Goal: Information Seeking & Learning: Learn about a topic

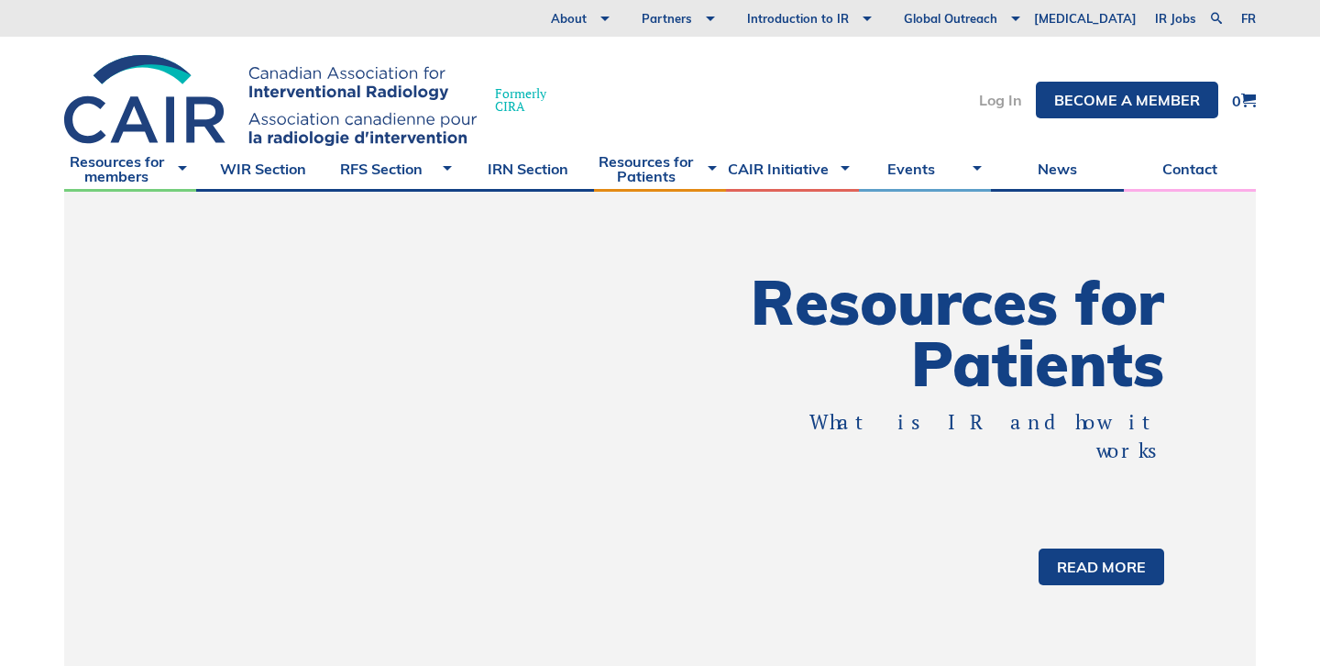
click at [997, 98] on link "Log In" at bounding box center [1000, 100] width 43 height 15
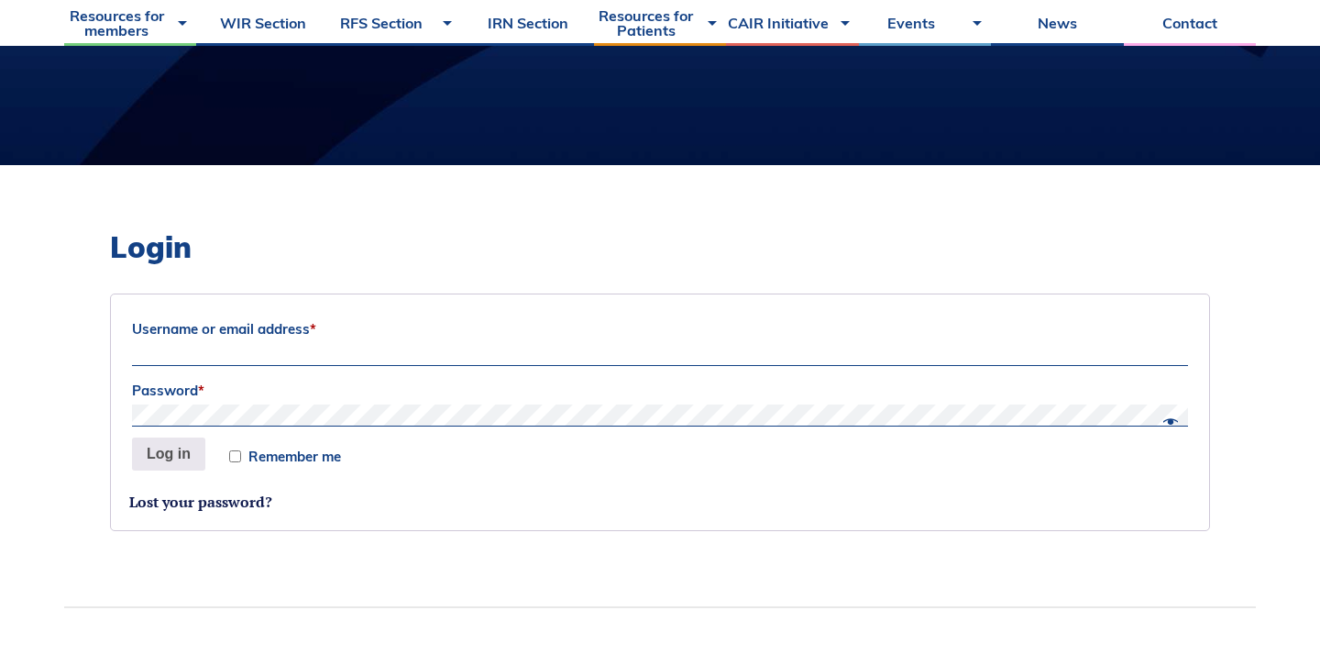
scroll to position [367, 0]
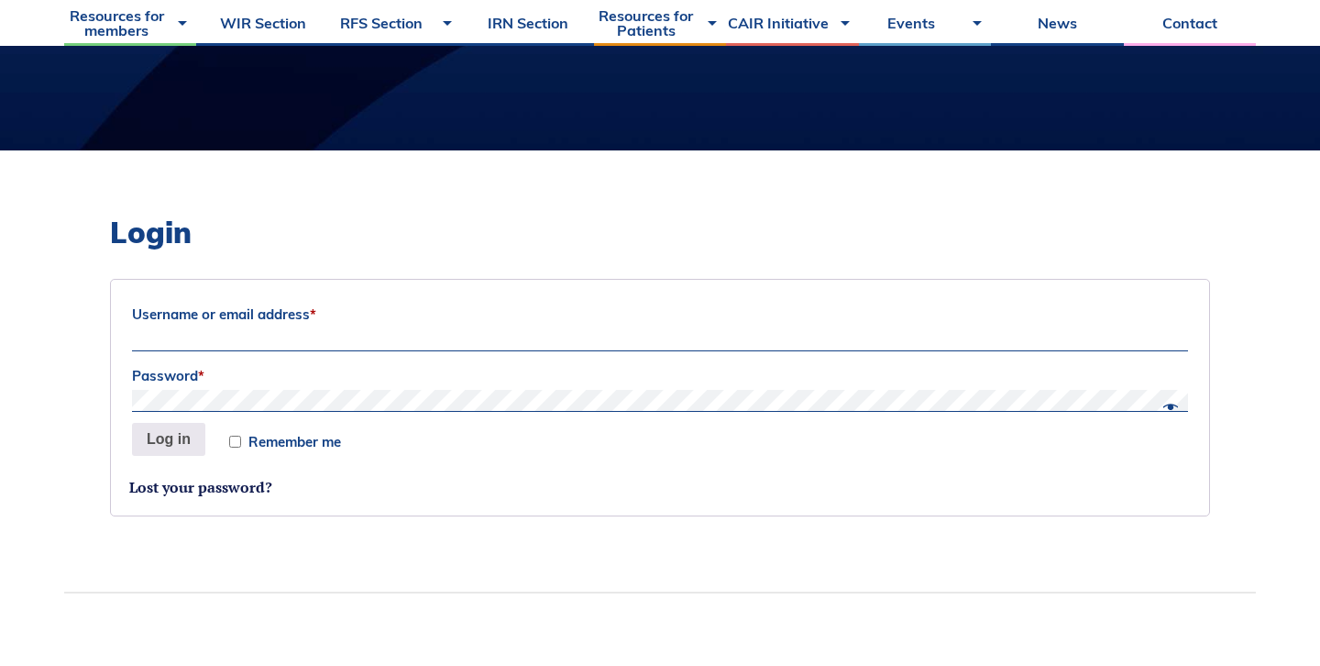
click at [242, 315] on label "Username or email address *" at bounding box center [660, 315] width 1056 height 28
click at [242, 329] on input "Username or email address *" at bounding box center [660, 340] width 1056 height 22
type input "mustafa.abdulselam@mail.utoronto.ca"
click at [172, 447] on button "Log in" at bounding box center [168, 439] width 73 height 33
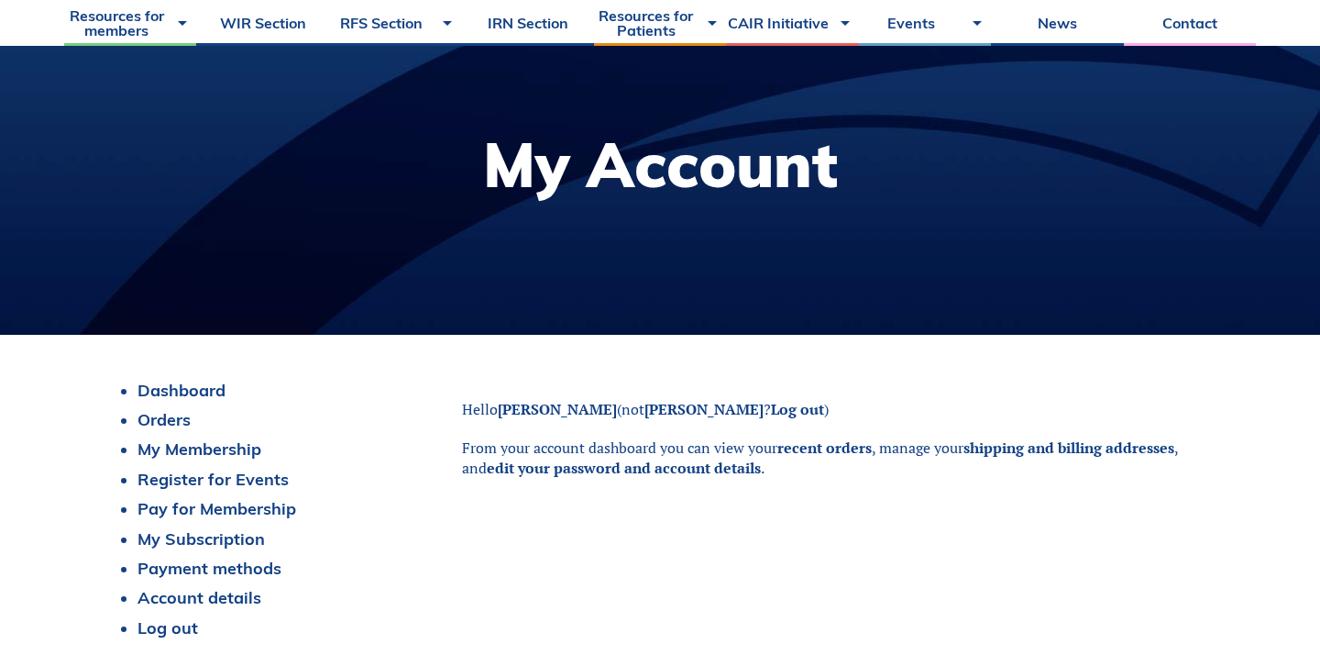
scroll to position [186, 0]
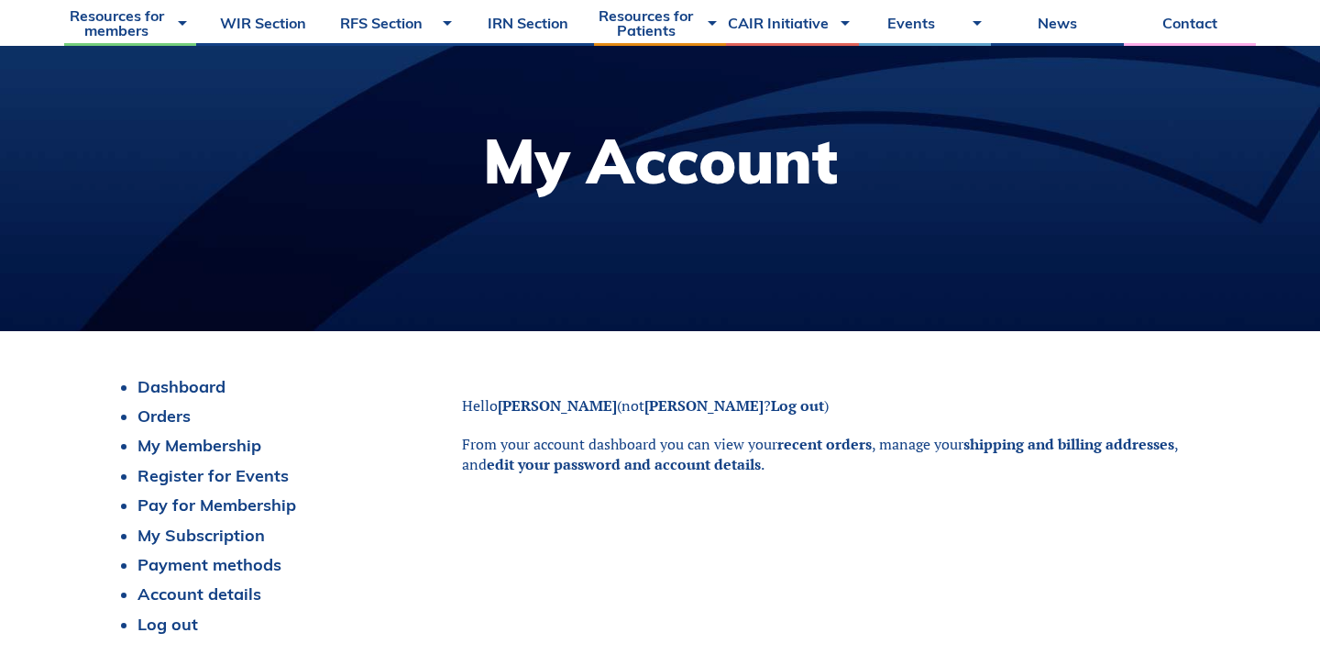
click at [663, 447] on p "From your account dashboard you can view your recent orders , manage your shipp…" at bounding box center [836, 454] width 748 height 41
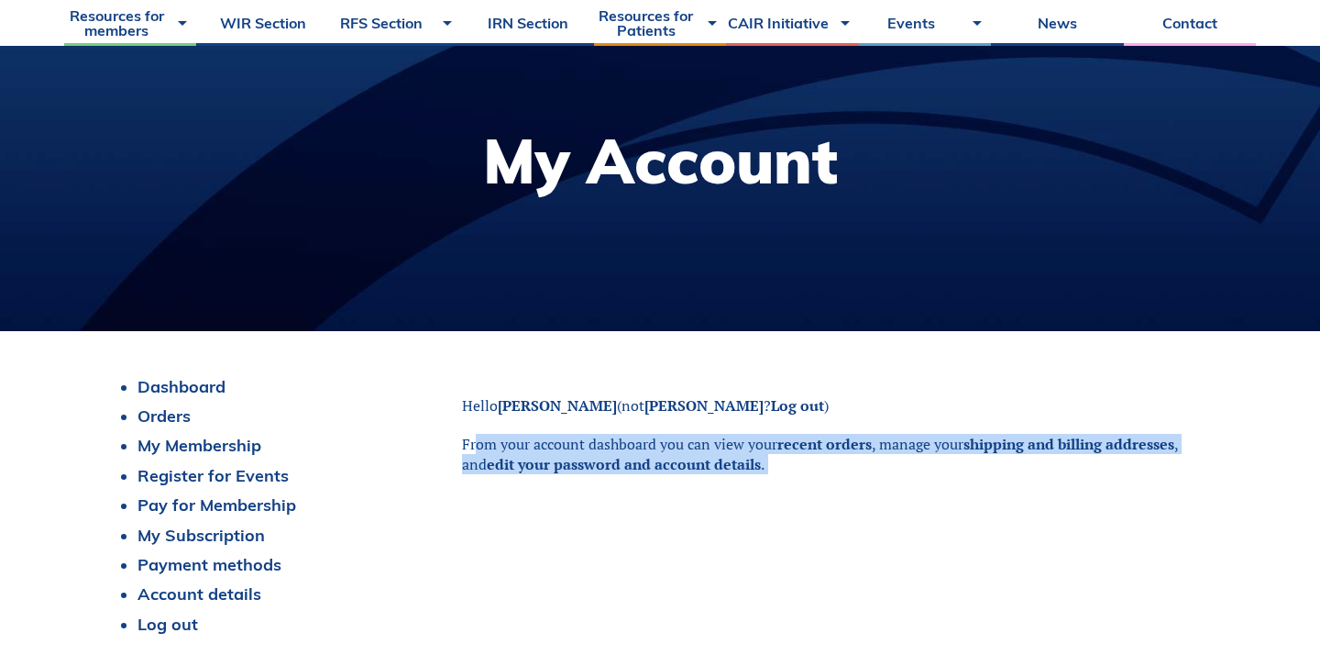
copy body "From your account dashboard you can view your recent orders , manage your shipp…"
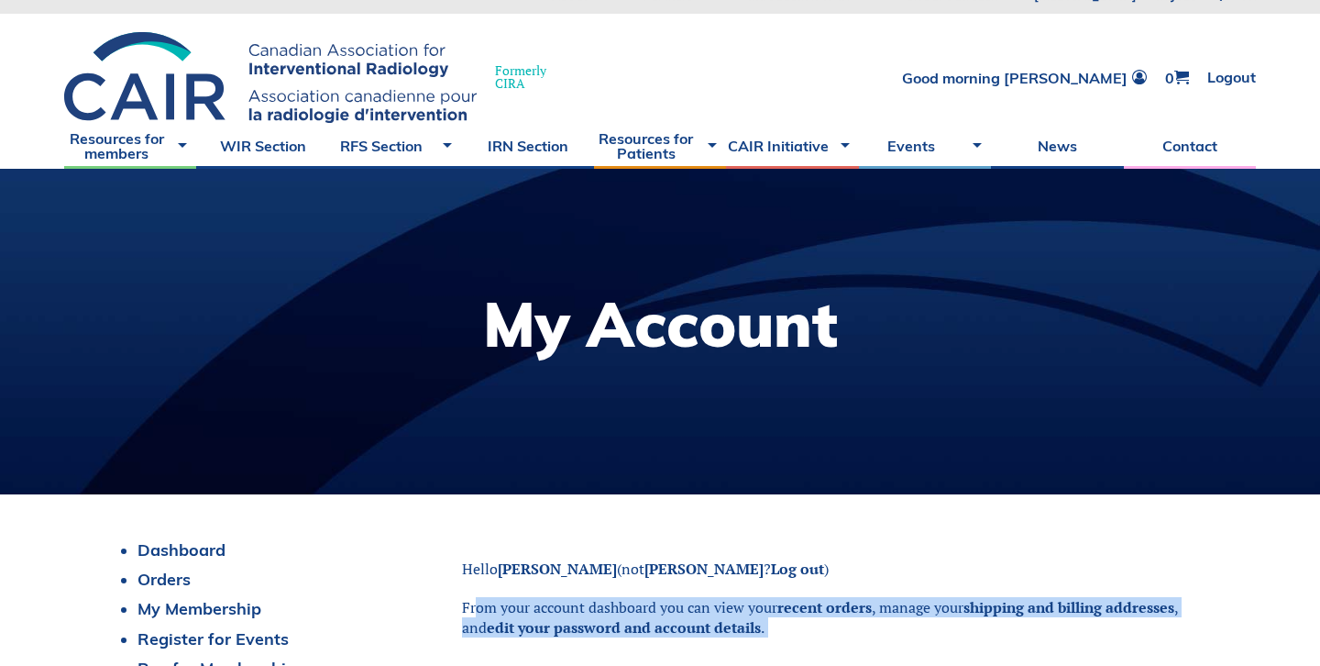
scroll to position [0, 0]
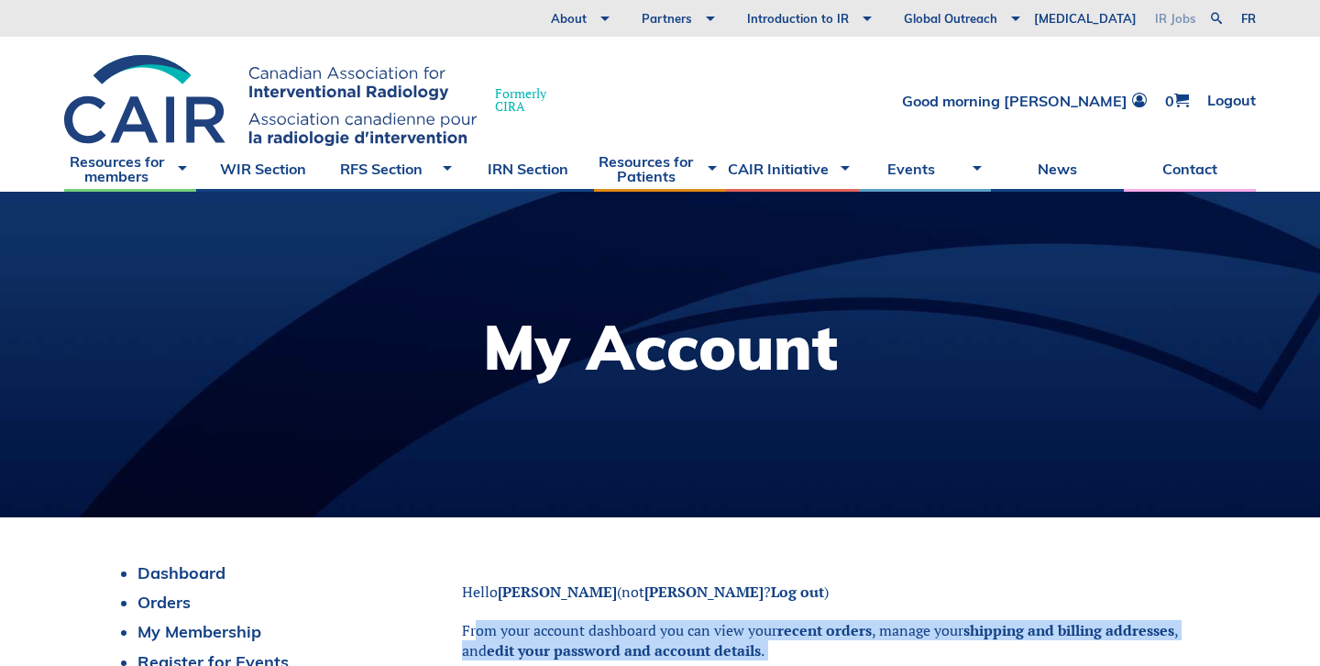
click at [1170, 18] on link "IR Jobs" at bounding box center [1176, 18] width 60 height 37
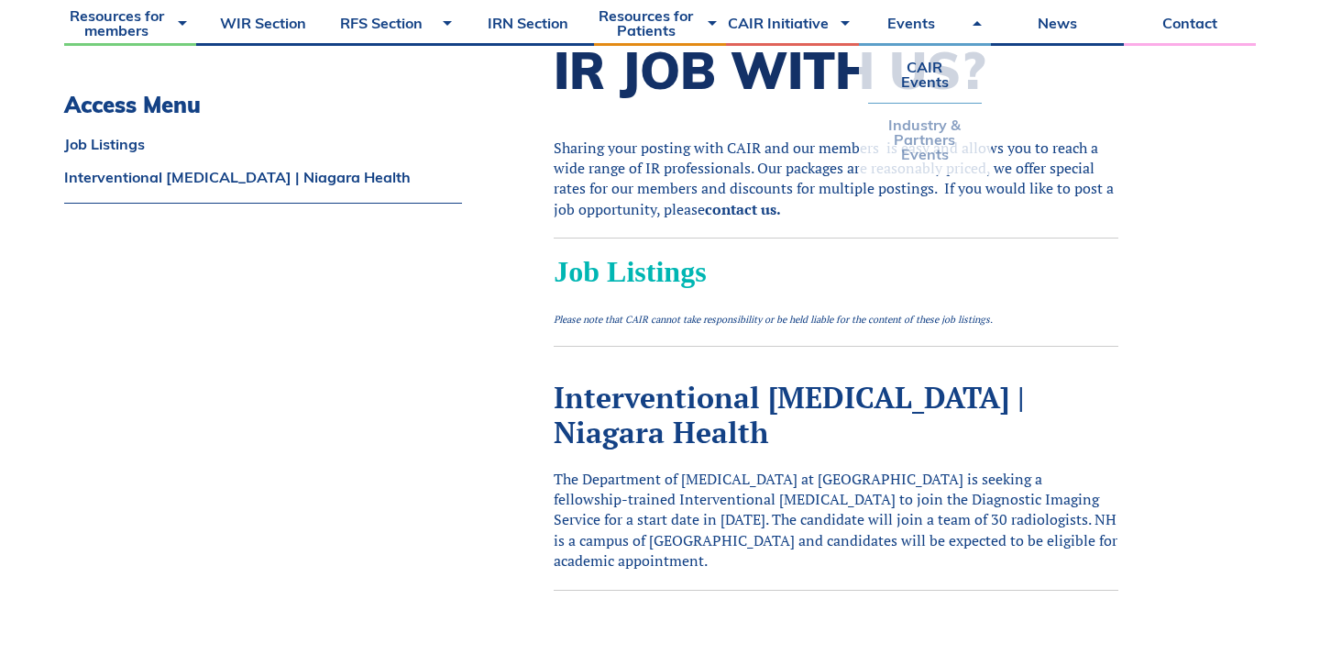
scroll to position [600, 0]
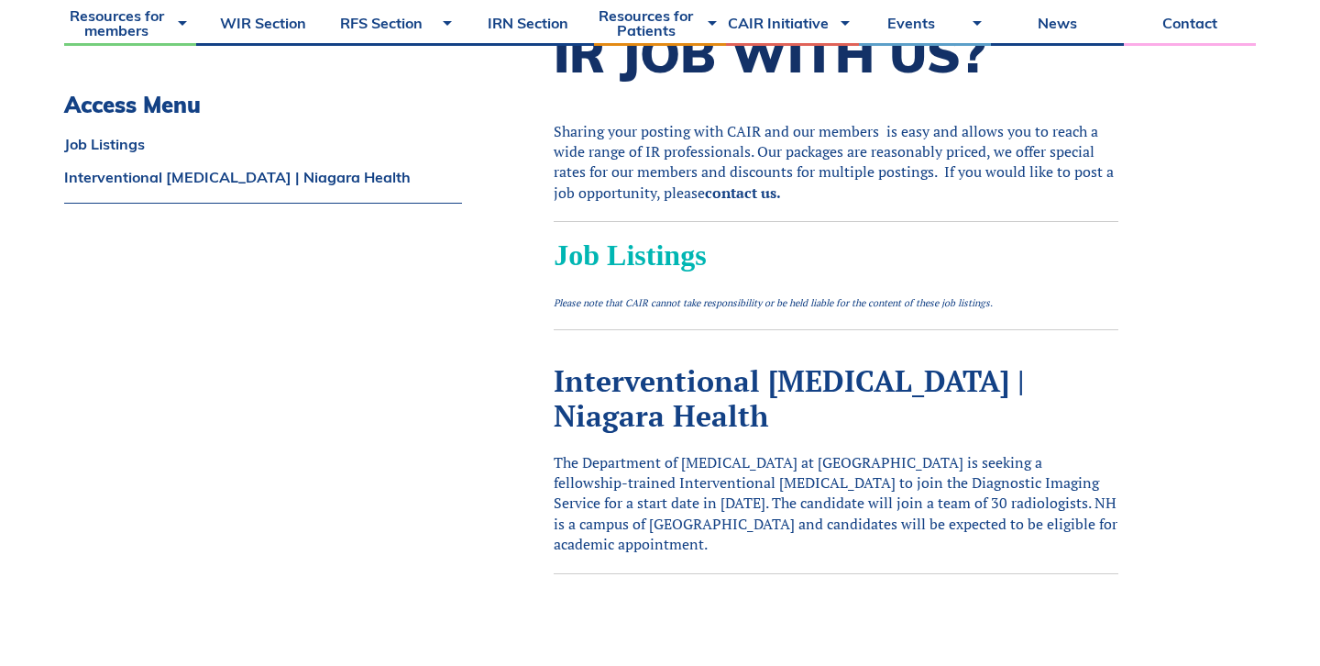
click at [676, 495] on p "The Department of Radiology at Niagara Health is seeking a fellowship-trained I…" at bounding box center [836, 503] width 565 height 103
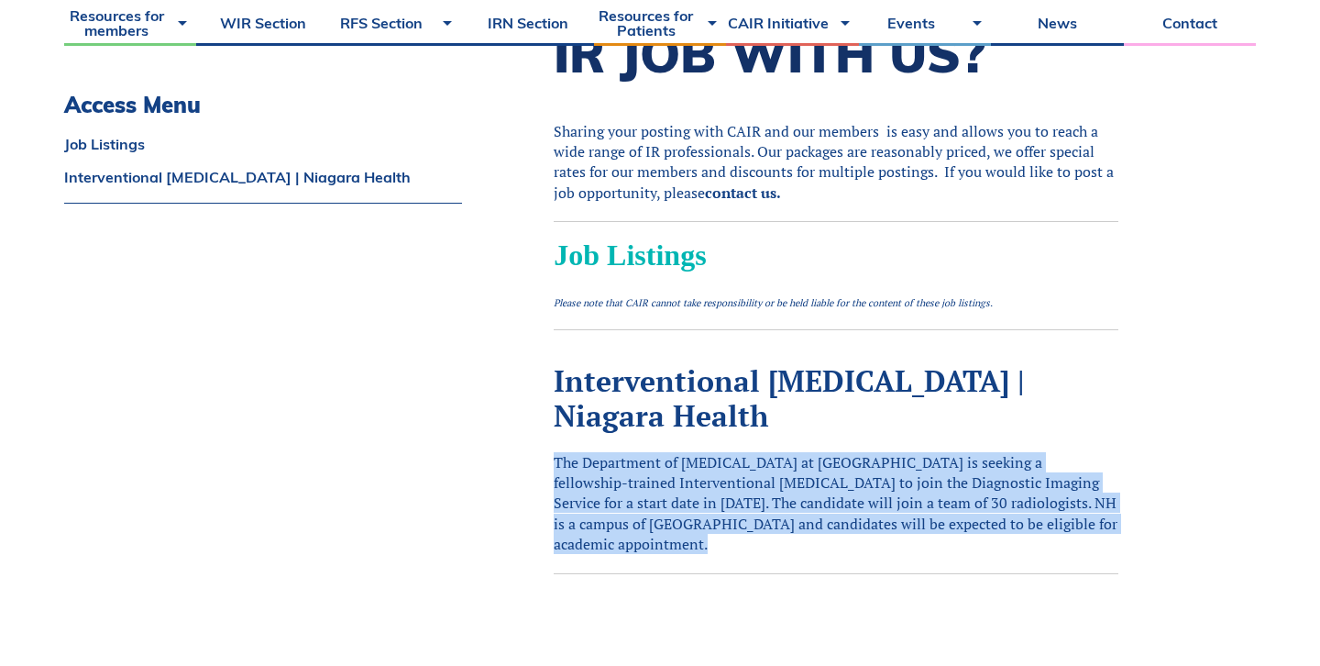
click at [676, 495] on p "The Department of Radiology at Niagara Health is seeking a fellowship-trained I…" at bounding box center [836, 503] width 565 height 103
copy div "The Department of Radiology at Niagara Health is seeking a fellowship-trained I…"
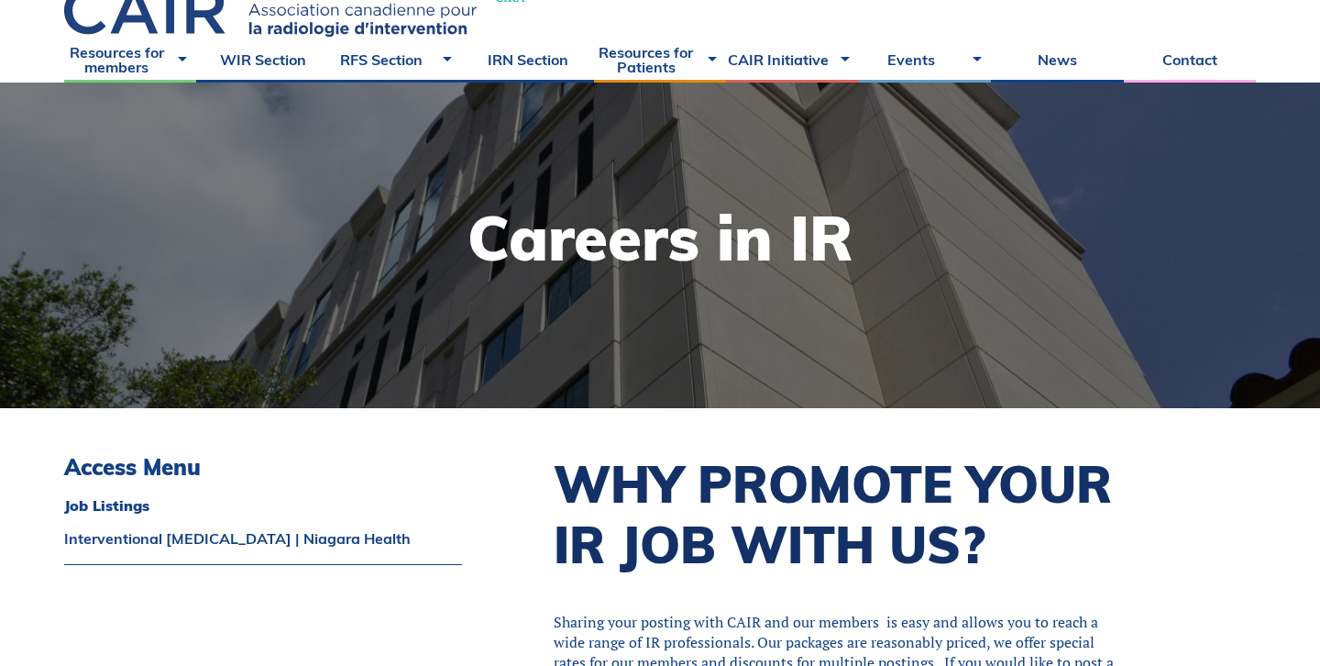
scroll to position [0, 0]
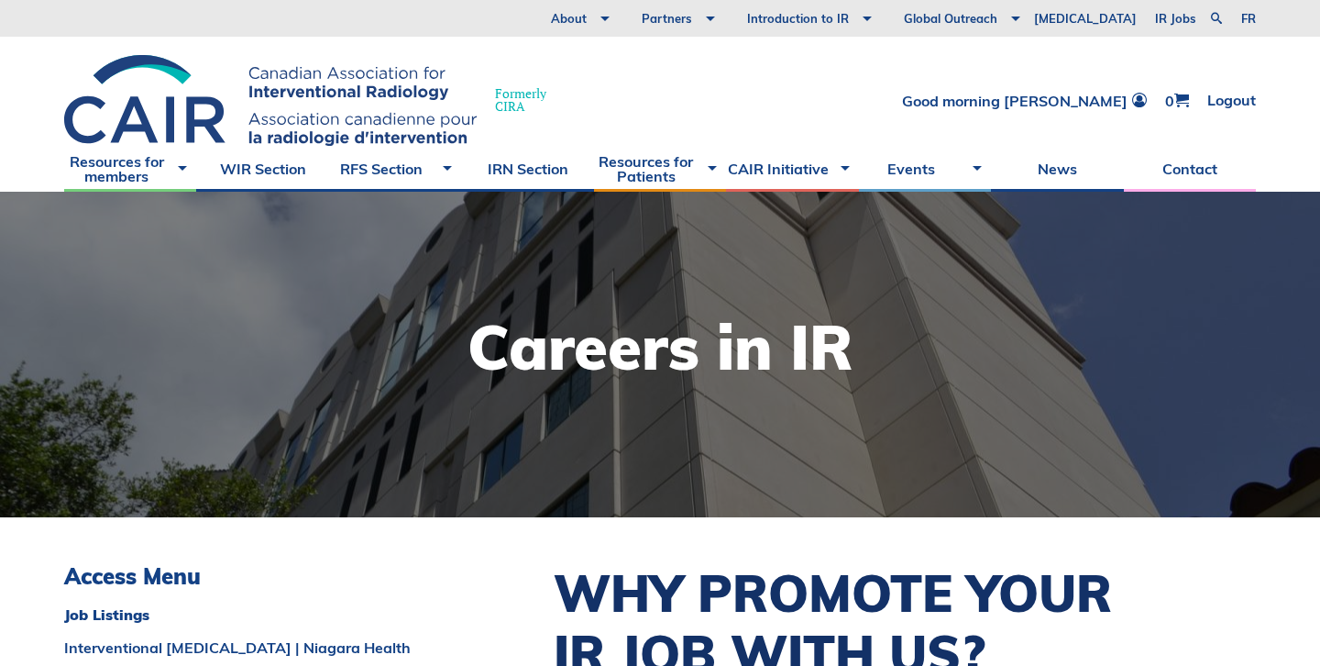
click at [811, 362] on h1 "Careers in IR" at bounding box center [661, 346] width 386 height 61
click at [1054, 102] on link "Good morning Mustafa" at bounding box center [1024, 101] width 245 height 16
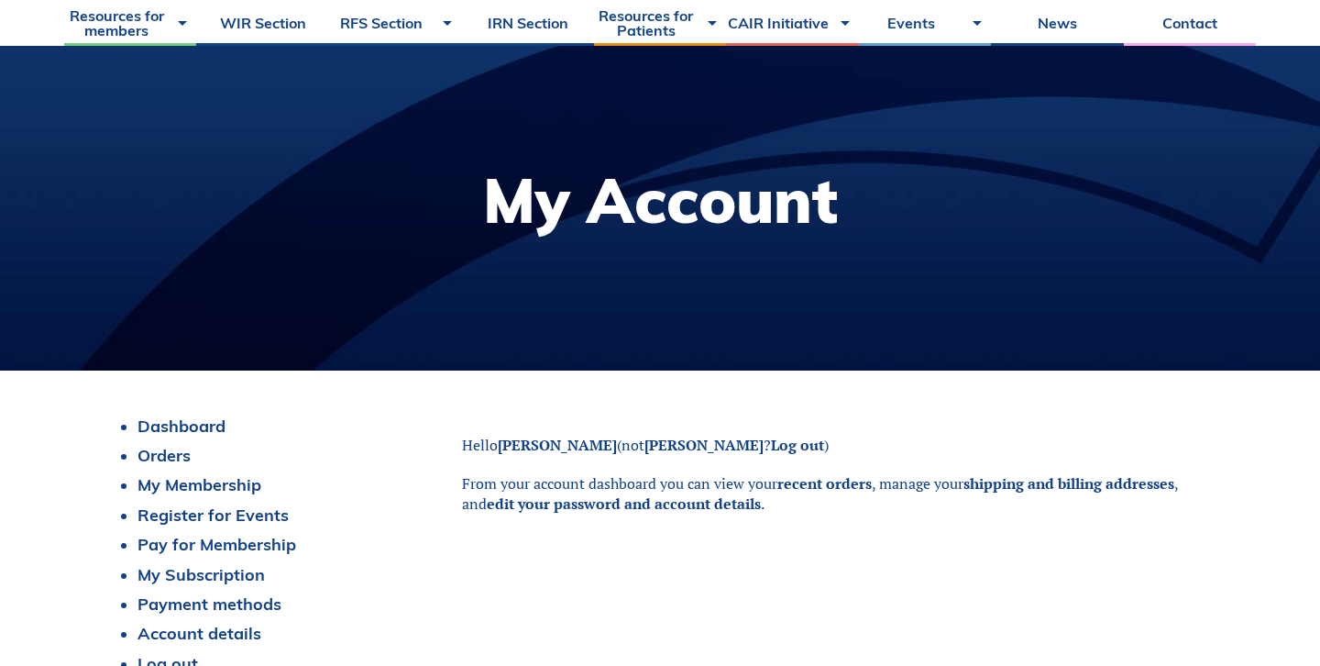
scroll to position [155, 0]
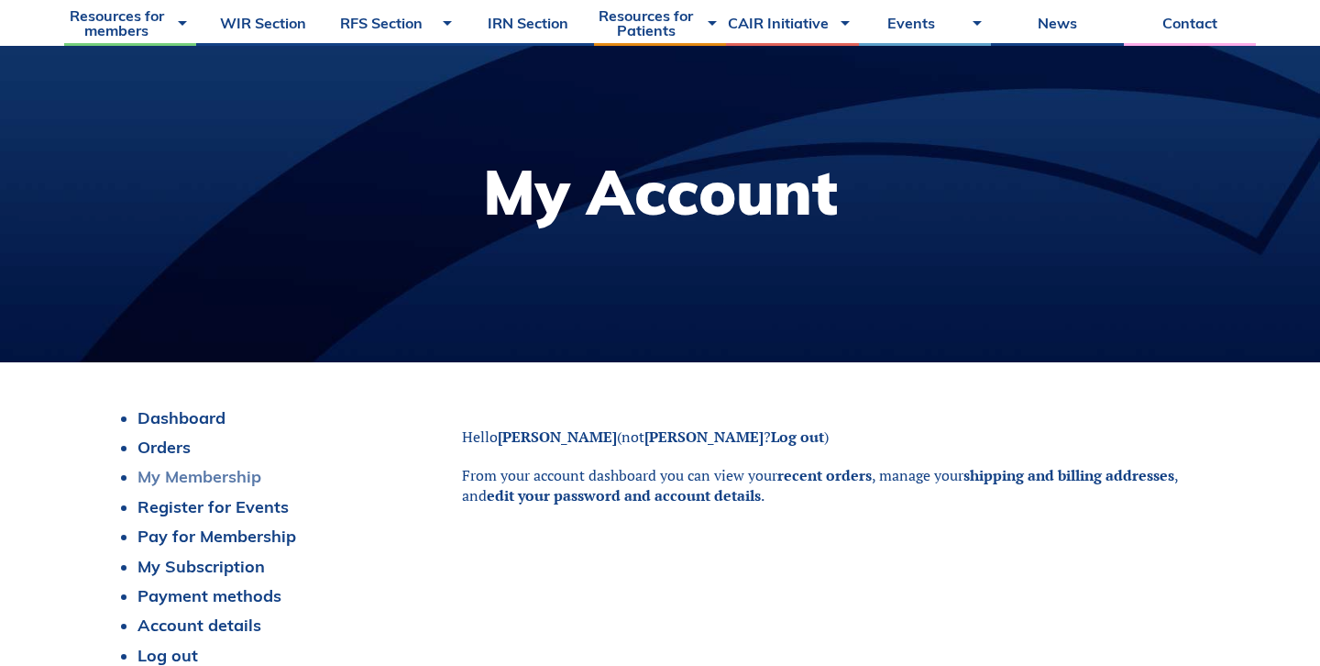
click at [209, 480] on link "My Membership" at bounding box center [200, 476] width 124 height 21
